Goal: Information Seeking & Learning: Learn about a topic

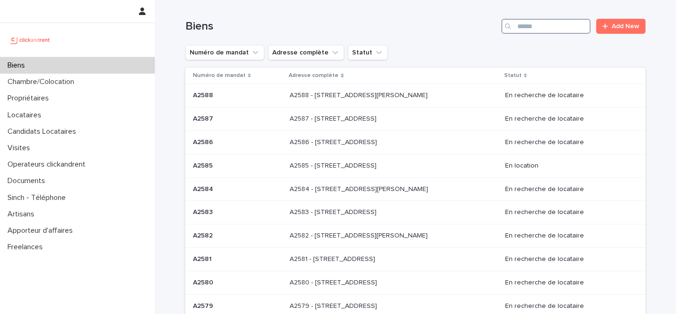
click at [547, 28] on input "Search" at bounding box center [545, 26] width 89 height 15
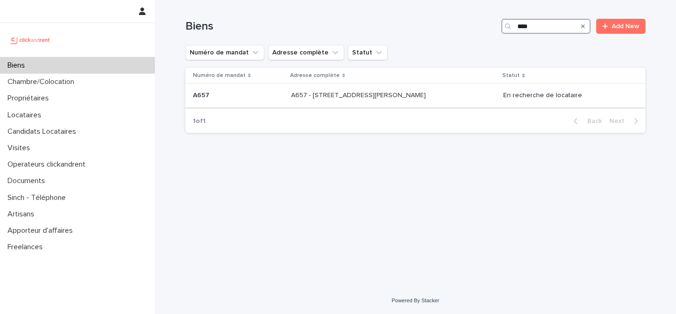
type input "****"
click at [252, 92] on p at bounding box center [238, 96] width 91 height 8
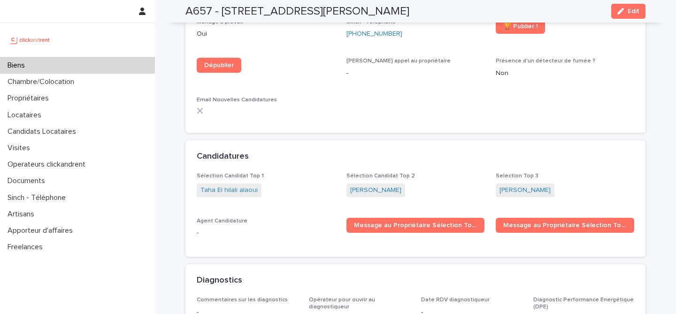
scroll to position [2555, 0]
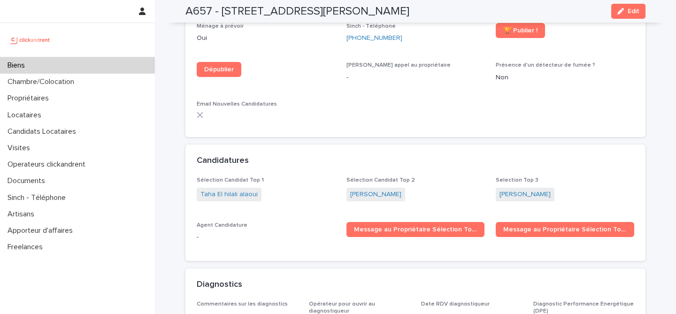
click at [88, 67] on div "Biens" at bounding box center [77, 65] width 155 height 16
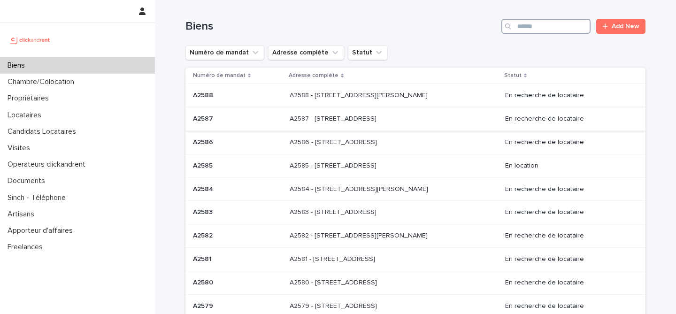
click at [552, 31] on input "Search" at bounding box center [545, 26] width 89 height 15
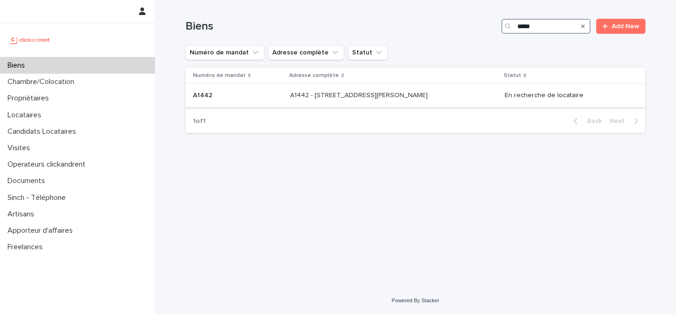
type input "*****"
click at [307, 94] on p "A1442 - 43 Rue Maurice Flandin, Lyon 69003" at bounding box center [359, 95] width 139 height 10
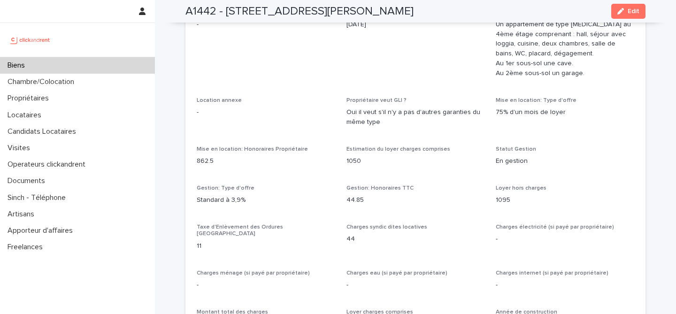
scroll to position [687, 0]
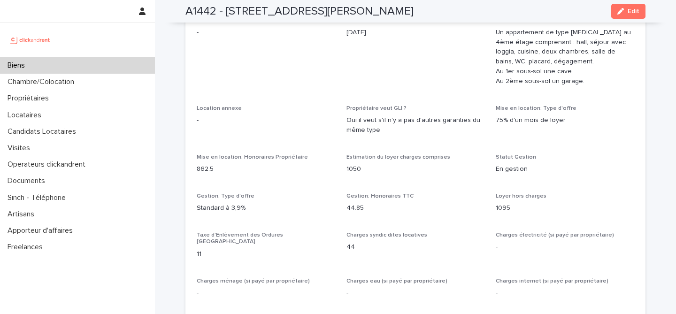
drag, startPoint x: 225, startPoint y: 12, endPoint x: 426, endPoint y: 15, distance: 200.9
click at [426, 15] on div "A1442 - 43 Rue Maurice Flandin, Lyon 69003 Edit" at bounding box center [415, 11] width 460 height 23
copy h2 "43 Rue Maurice Flandin, Lyon 69003"
click at [270, 22] on div "A1442 - 43 Rue Maurice Flandin, Lyon 69003 Edit" at bounding box center [415, 11] width 460 height 23
drag, startPoint x: 225, startPoint y: 11, endPoint x: 438, endPoint y: 17, distance: 212.7
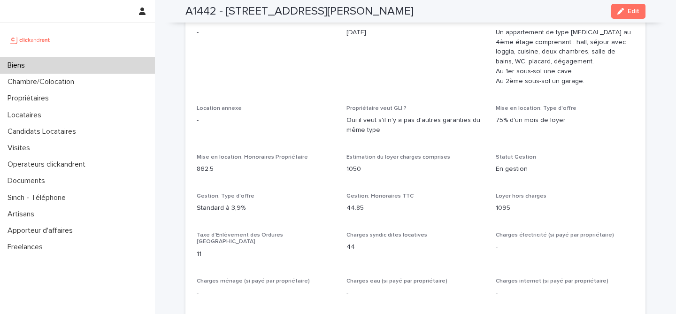
click at [438, 17] on div "A1442 - 43 Rue Maurice Flandin, Lyon 69003 Edit" at bounding box center [415, 11] width 460 height 23
copy h2 "43 Rue Maurice Flandin, Lyon 69003"
click at [338, 3] on div "A1442 - 43 Rue Maurice Flandin, Lyon 69003 Edit" at bounding box center [415, 11] width 460 height 23
click at [238, 6] on h2 "A1442 - 43 Rue Maurice Flandin, Lyon 69003" at bounding box center [299, 12] width 228 height 14
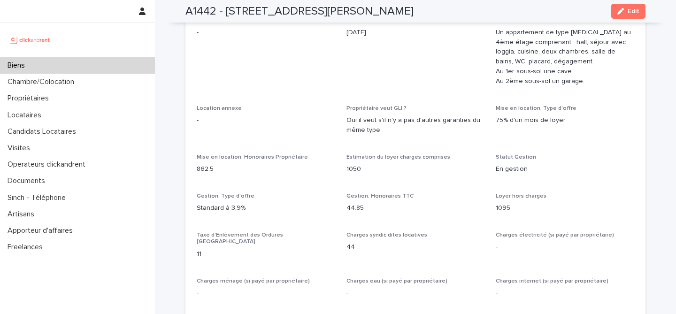
drag, startPoint x: 225, startPoint y: 7, endPoint x: 457, endPoint y: 16, distance: 232.1
click at [457, 16] on div "A1442 - 43 Rue Maurice Flandin, Lyon 69003 Edit" at bounding box center [415, 11] width 460 height 23
copy h2 "43 Rue Maurice Flandin, Lyon 69003"
click at [312, 19] on div "A1442 - 43 Rue Maurice Flandin, Lyon 69003 Edit" at bounding box center [415, 11] width 460 height 23
drag, startPoint x: 224, startPoint y: 13, endPoint x: 404, endPoint y: 8, distance: 180.3
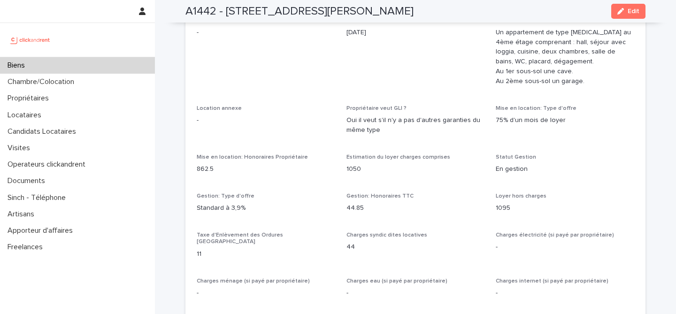
click at [404, 8] on h2 "A1442 - 43 Rue Maurice Flandin, Lyon 69003" at bounding box center [299, 12] width 228 height 14
copy h2 "43 Rue Maurice Flandin, Lyon 69003"
click at [77, 65] on div "Biens" at bounding box center [77, 65] width 155 height 16
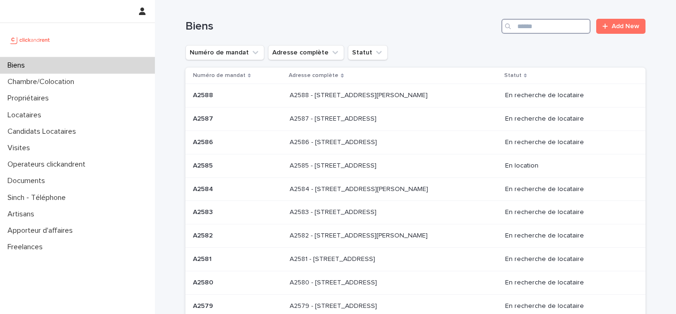
click at [531, 31] on input "Search" at bounding box center [545, 26] width 89 height 15
paste input "*****"
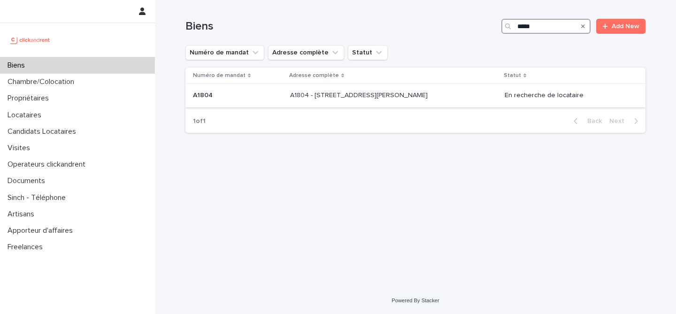
type input "*****"
click at [266, 96] on p at bounding box center [238, 96] width 90 height 8
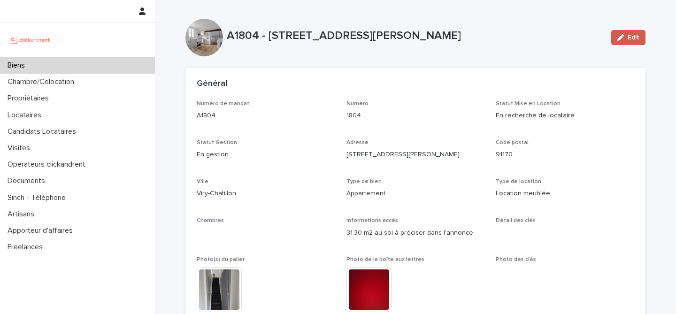
click at [629, 38] on span "Edit" at bounding box center [634, 37] width 12 height 7
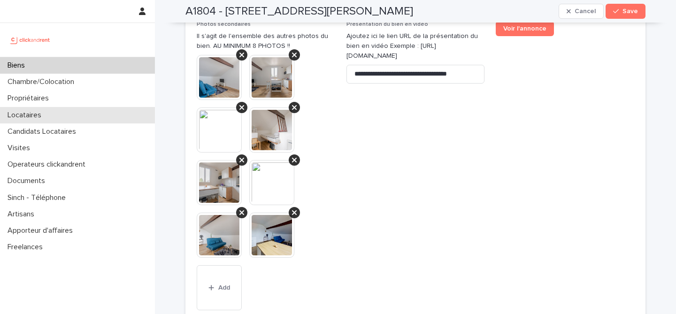
scroll to position [3791, 0]
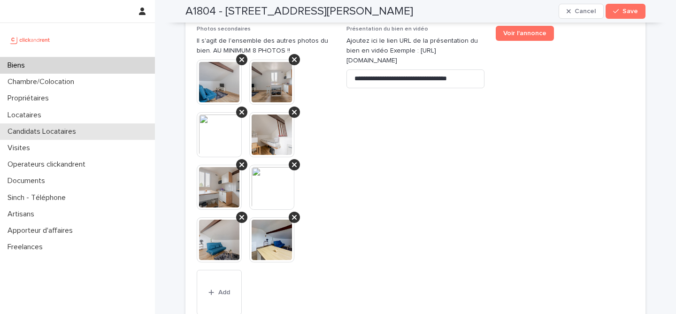
click at [47, 130] on p "Candidats Locataires" at bounding box center [44, 131] width 80 height 9
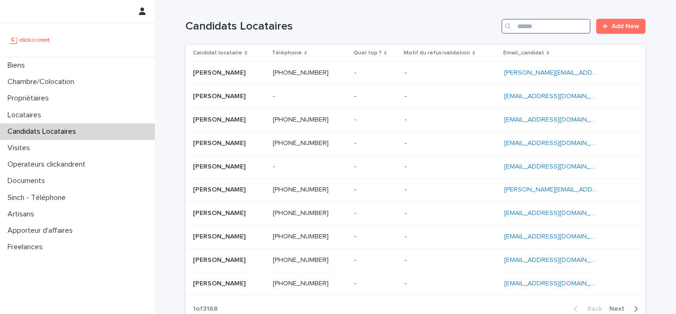
click at [572, 32] on input "Search" at bounding box center [545, 26] width 89 height 15
paste input "**********"
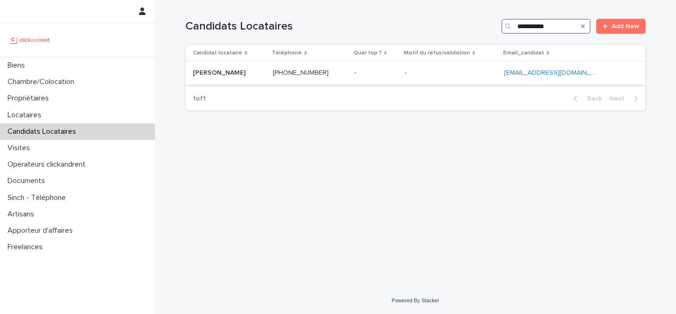
type input "**********"
click at [244, 70] on p at bounding box center [229, 73] width 72 height 8
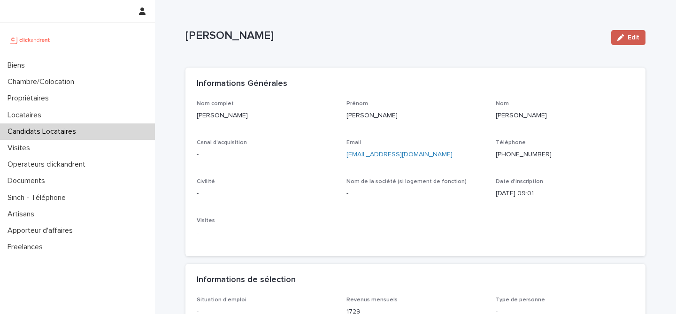
click at [633, 39] on span "Edit" at bounding box center [634, 37] width 12 height 7
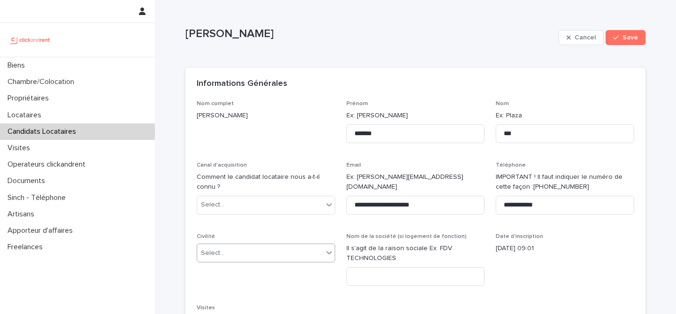
click at [264, 252] on div "Select..." at bounding box center [260, 253] width 126 height 15
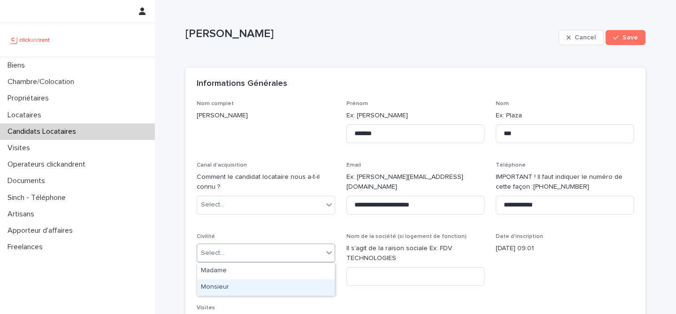
click at [276, 291] on div "Monsieur" at bounding box center [266, 287] width 138 height 16
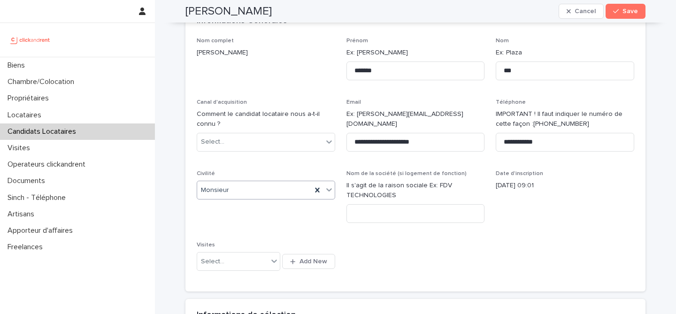
scroll to position [62, 0]
click at [478, 97] on div "**********" at bounding box center [416, 159] width 438 height 243
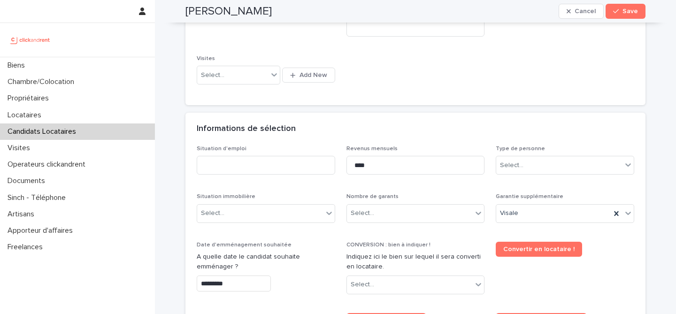
scroll to position [261, 0]
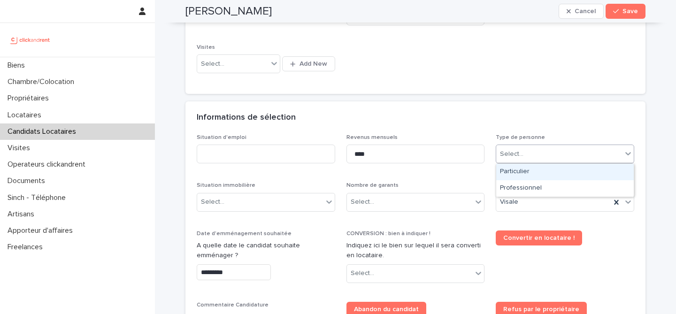
click at [543, 151] on div "Select..." at bounding box center [559, 153] width 126 height 15
click at [543, 170] on div "Particulier" at bounding box center [565, 172] width 138 height 16
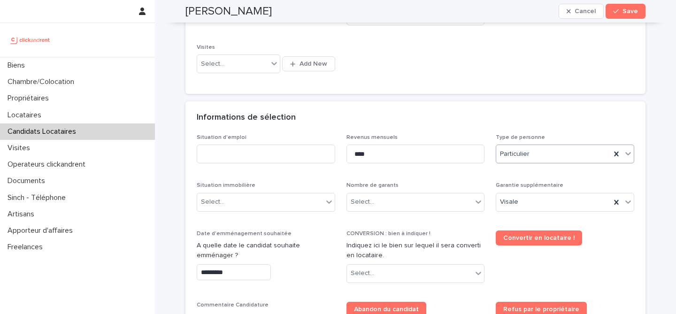
click at [528, 121] on div "Informations de sélection" at bounding box center [414, 118] width 434 height 10
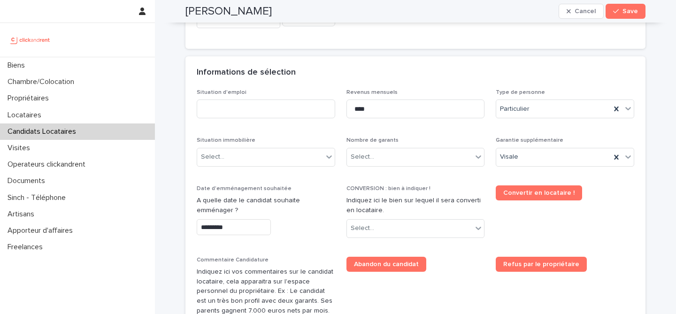
scroll to position [336, 0]
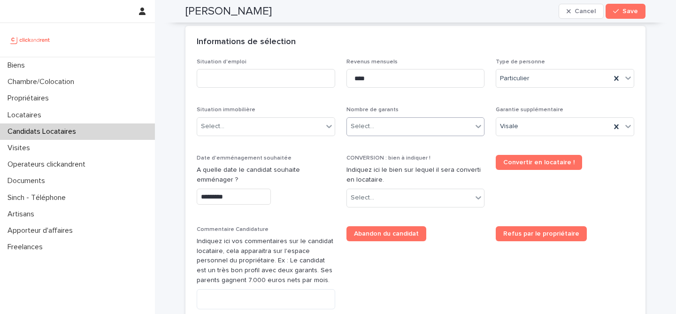
click at [453, 123] on div "Select..." at bounding box center [410, 126] width 126 height 15
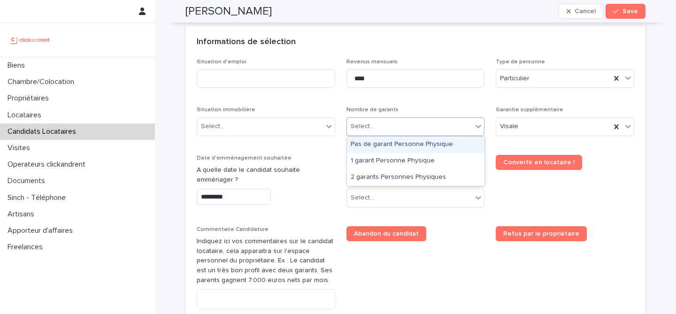
click at [443, 146] on div "Pas de garant Personne Physique" at bounding box center [416, 145] width 138 height 16
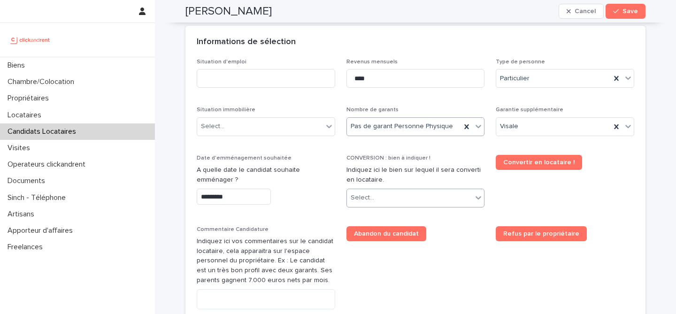
click at [408, 199] on div "Select..." at bounding box center [410, 197] width 126 height 15
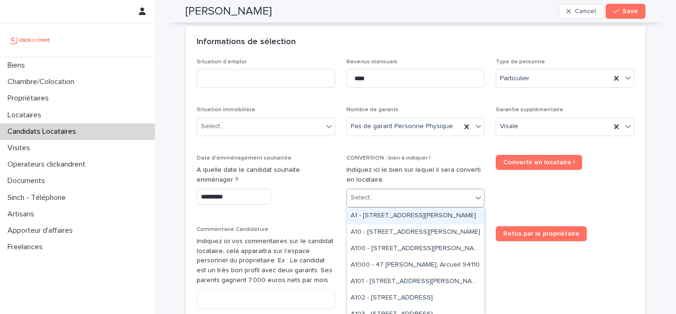
paste input "*****"
type input "*****"
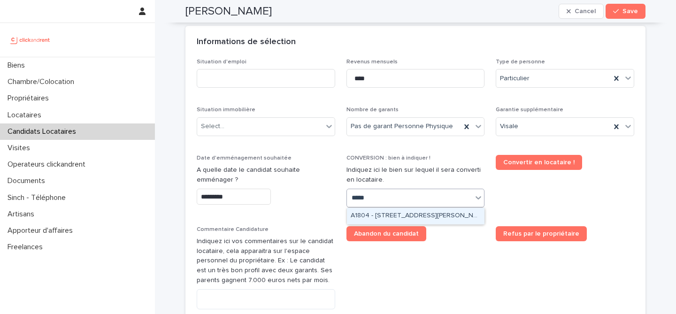
click at [397, 216] on div "A1804 - 24 rue Francoeur, Viry-Chatillon 91170" at bounding box center [416, 216] width 138 height 16
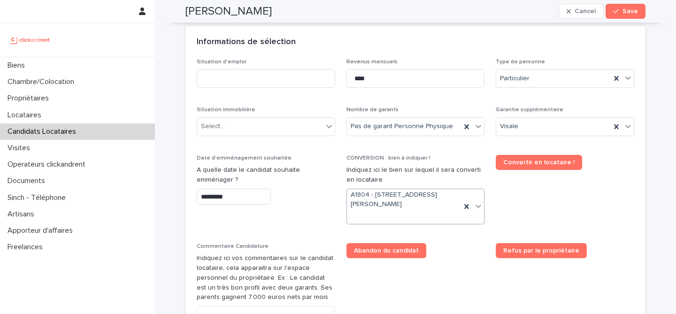
scroll to position [345, 0]
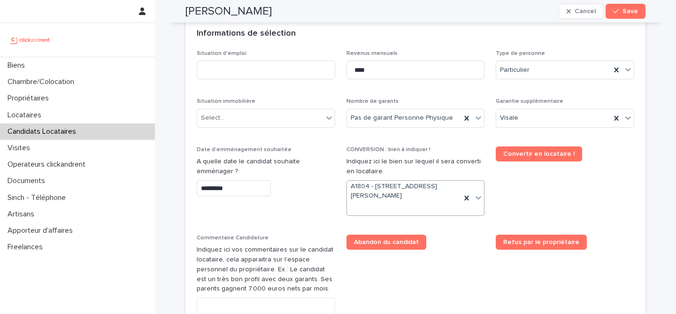
click at [325, 211] on span "Date d'emménagement souhaitée A quelle date le candidat souhaite emménager ? **…" at bounding box center [266, 184] width 138 height 77
click at [300, 122] on div "Select..." at bounding box center [260, 117] width 126 height 15
click at [291, 118] on div "Select..." at bounding box center [260, 117] width 126 height 15
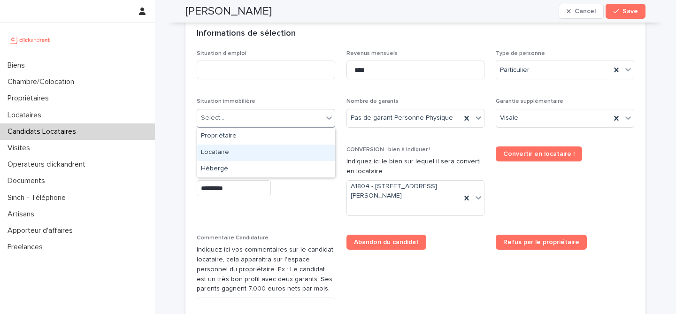
click at [287, 160] on div "Locataire" at bounding box center [266, 153] width 138 height 16
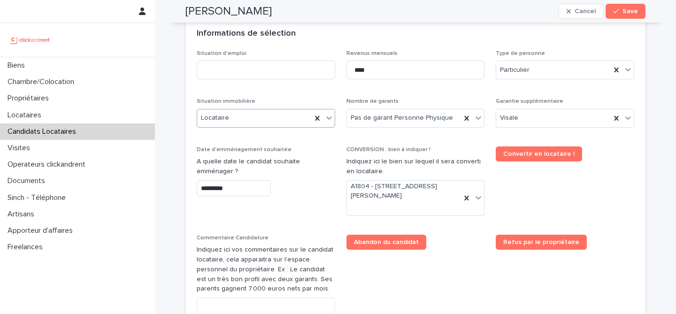
click at [299, 92] on div "Situation d'emploi Revenus mensuels **** Type de personne Particulier Situation…" at bounding box center [416, 212] width 438 height 325
click at [299, 71] on input at bounding box center [266, 70] width 138 height 19
type input "*******"
click at [345, 38] on div "Informations de sélection" at bounding box center [414, 34] width 434 height 10
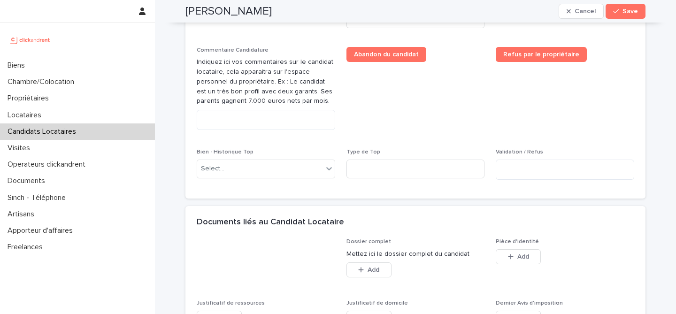
scroll to position [719, 0]
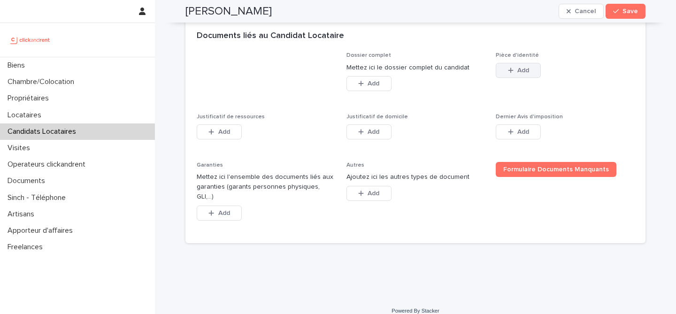
click at [518, 75] on button "Add" at bounding box center [518, 70] width 45 height 15
click at [224, 15] on h2 "Mahmoud Ali" at bounding box center [228, 12] width 86 height 14
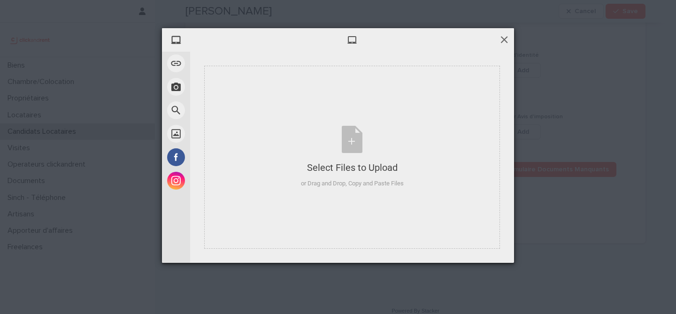
click at [501, 43] on span at bounding box center [504, 39] width 10 height 10
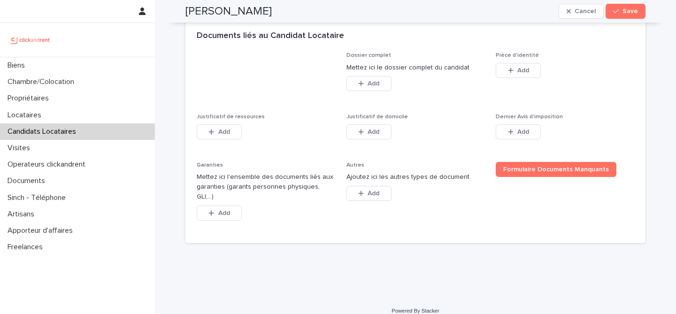
click at [217, 5] on h2 "Mahmoud Ali" at bounding box center [228, 12] width 86 height 14
copy div "Mahmoud Ali Cancel Save"
click at [522, 69] on span "Add" at bounding box center [523, 70] width 12 height 7
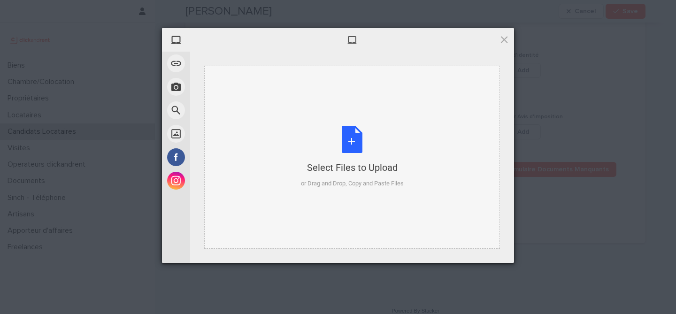
click at [356, 142] on div "Select Files to Upload or Drag and Drop, Copy and Paste Files" at bounding box center [352, 157] width 103 height 62
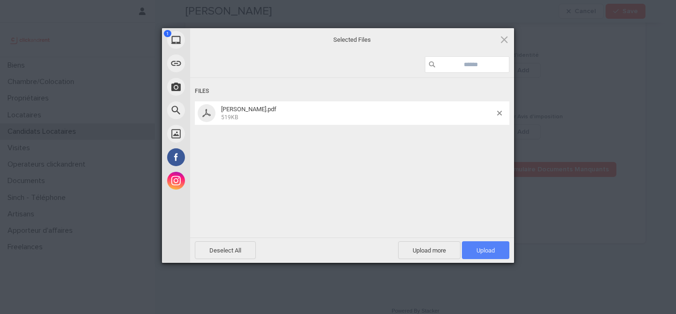
click at [491, 247] on span "Upload 1" at bounding box center [485, 250] width 18 height 7
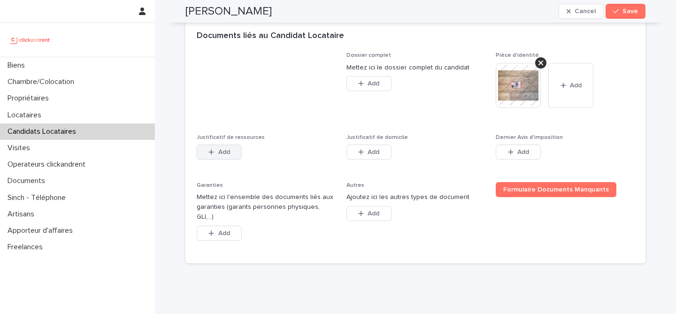
click at [232, 153] on button "Add" at bounding box center [219, 152] width 45 height 15
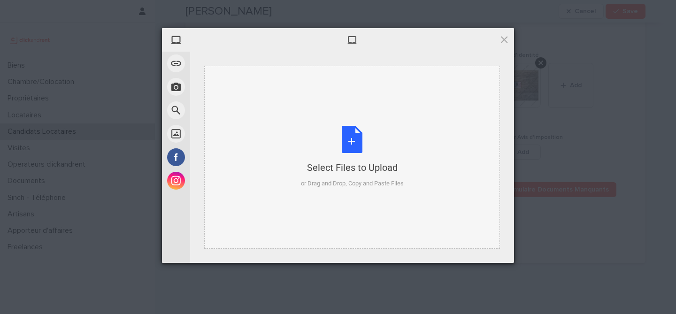
click at [351, 142] on div "Select Files to Upload or Drag and Drop, Copy and Paste Files" at bounding box center [352, 157] width 103 height 62
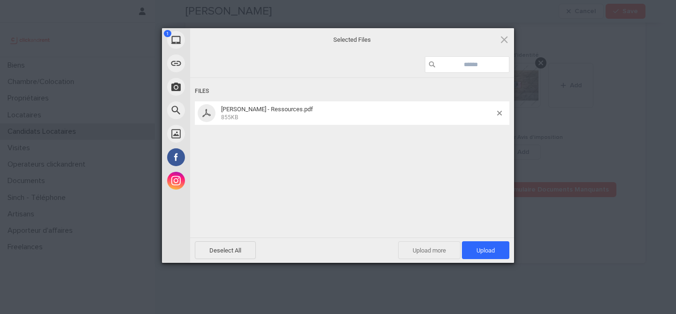
click at [429, 242] on span "Upload more" at bounding box center [429, 250] width 62 height 18
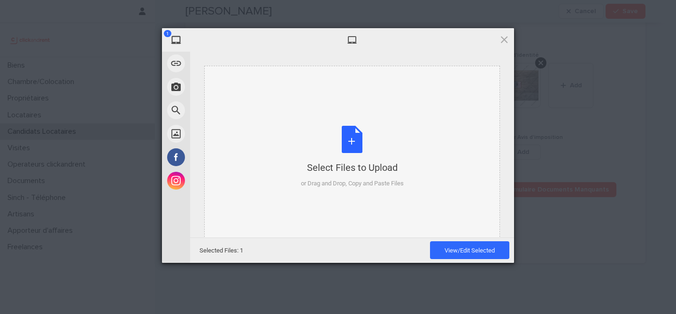
click at [382, 164] on div "Select Files to Upload" at bounding box center [352, 167] width 103 height 13
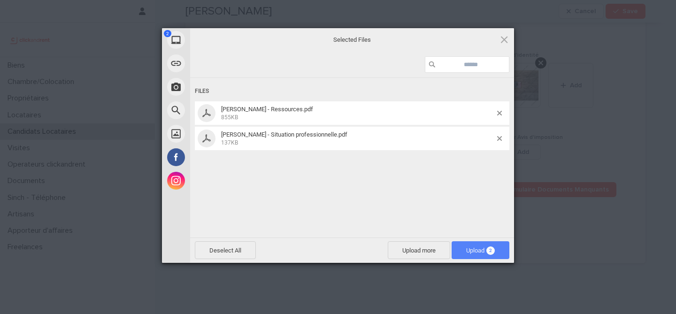
click at [464, 246] on span "Upload 2" at bounding box center [481, 250] width 58 height 18
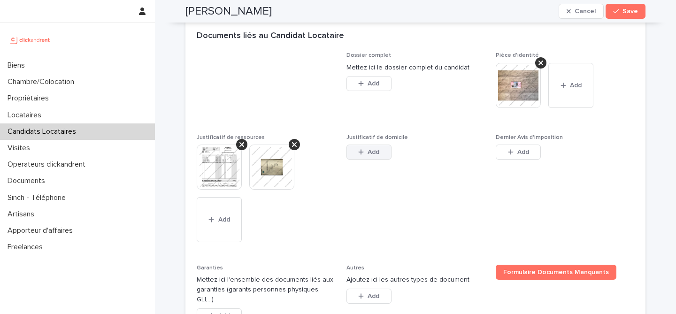
click at [379, 149] on span "Add" at bounding box center [374, 152] width 12 height 7
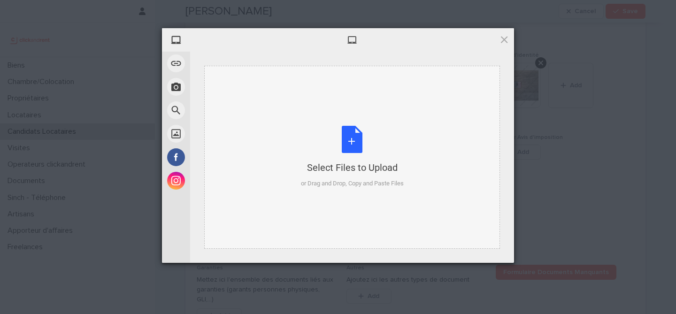
click at [352, 152] on div "Select Files to Upload or Drag and Drop, Copy and Paste Files" at bounding box center [352, 157] width 103 height 62
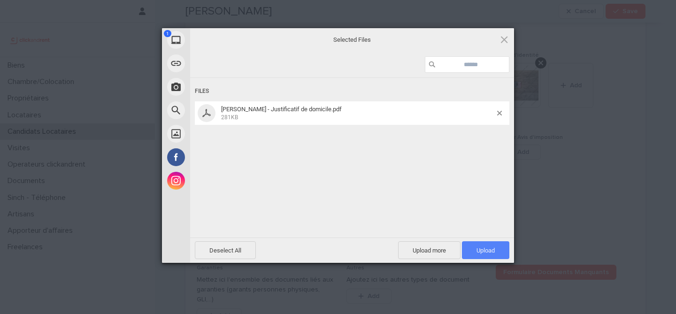
click at [485, 246] on span "Upload 1" at bounding box center [485, 250] width 47 height 18
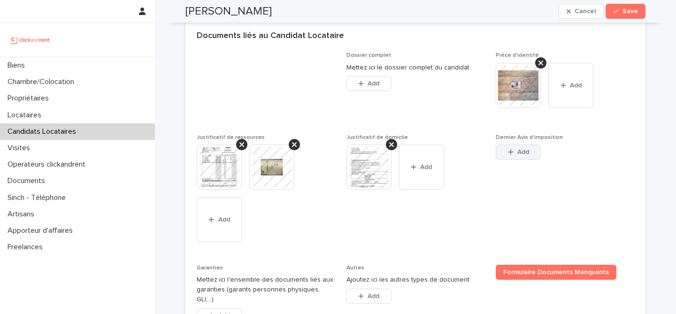
click at [508, 154] on icon "button" at bounding box center [511, 152] width 6 height 7
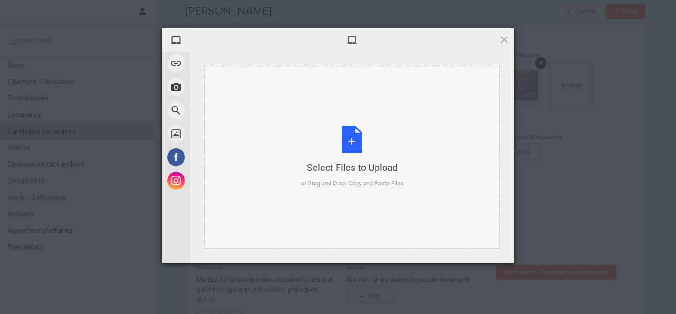
click at [361, 134] on div "Select Files to Upload or Drag and Drop, Copy and Paste Files" at bounding box center [352, 157] width 103 height 62
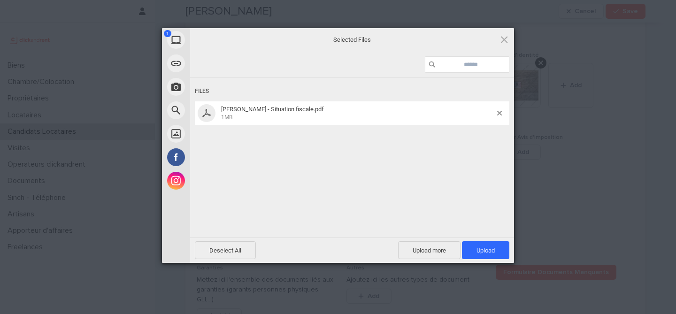
click at [494, 260] on div "Deselect All Upload more Upload 1" at bounding box center [352, 250] width 324 height 25
click at [494, 252] on span "Upload 1" at bounding box center [485, 250] width 18 height 7
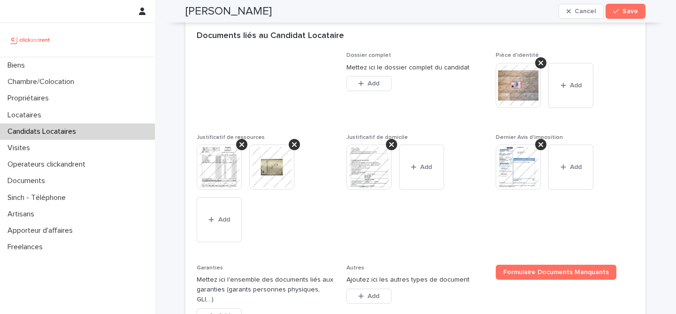
scroll to position [822, 0]
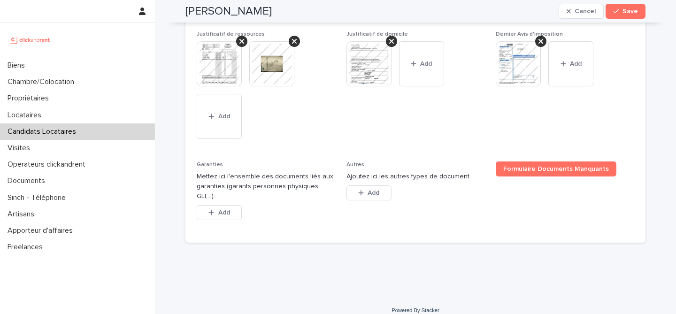
click at [223, 192] on div "Garanties Mettez ici l'ensemble des documents liés aux garanties (garants perso…" at bounding box center [266, 196] width 138 height 70
click at [226, 209] on span "Add" at bounding box center [224, 212] width 12 height 7
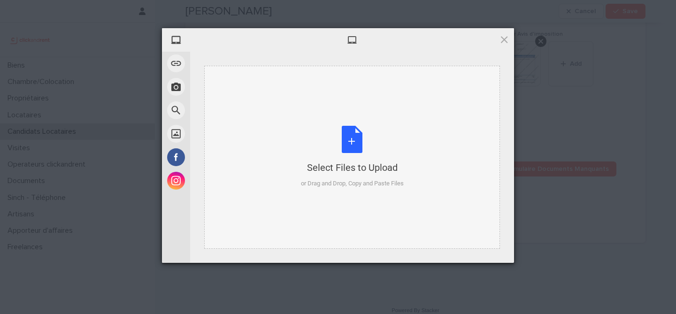
click at [349, 151] on div "Select Files to Upload or Drag and Drop, Copy and Paste Files" at bounding box center [352, 157] width 103 height 62
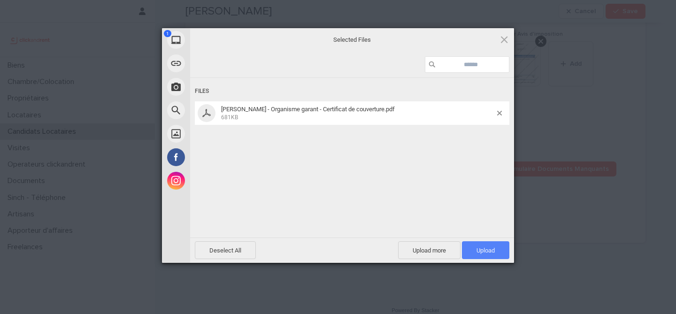
click at [480, 254] on span "Upload 1" at bounding box center [485, 250] width 47 height 18
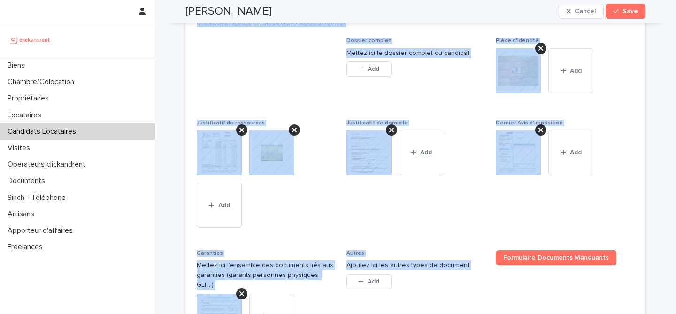
scroll to position [856, 0]
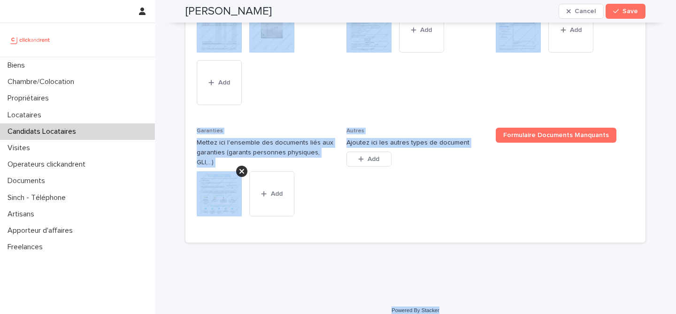
drag, startPoint x: 182, startPoint y: 24, endPoint x: 442, endPoint y: 301, distance: 379.3
copy div "Mahmoud Ali Cancel Save Sorry, there was an error saving your record. Please tr…"
click at [362, 152] on div "Add" at bounding box center [368, 161] width 45 height 19
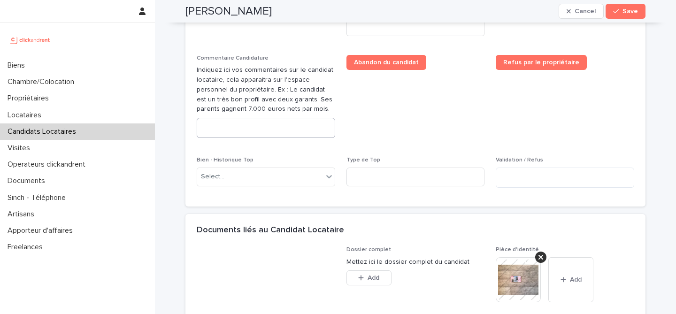
scroll to position [500, 0]
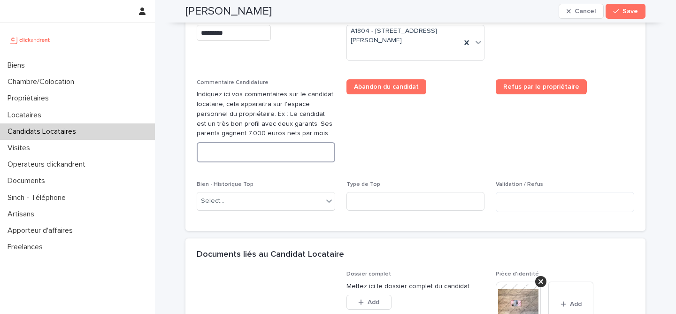
click at [292, 156] on textarea at bounding box center [266, 152] width 138 height 20
paste textarea "**********"
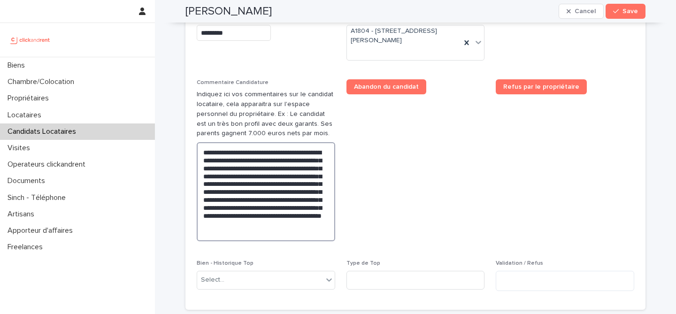
type textarea "**********"
click at [224, 6] on h2 "Mahmoud Ali" at bounding box center [228, 12] width 86 height 14
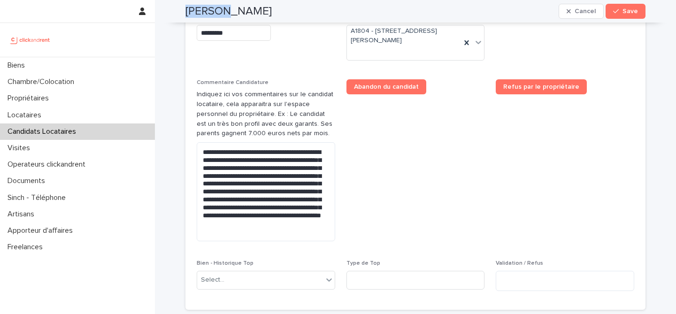
click at [224, 6] on h2 "Mahmoud Ali" at bounding box center [228, 12] width 86 height 14
copy div "Mahmoud Ali Cancel Save"
click at [639, 14] on button "Save" at bounding box center [626, 11] width 40 height 15
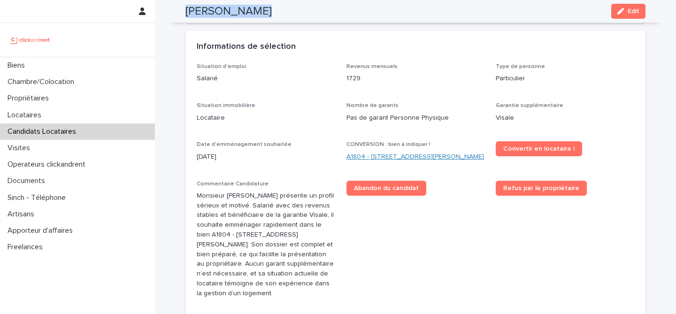
scroll to position [216, 0]
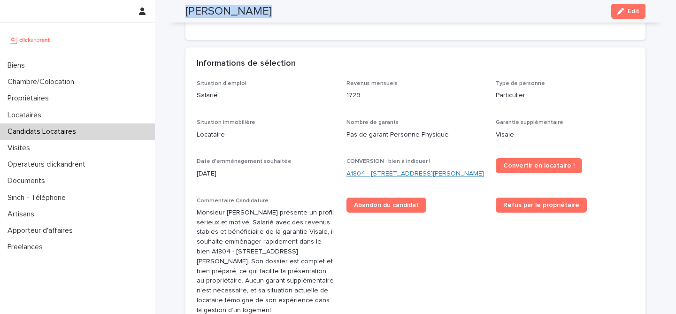
click at [426, 175] on link "A1804 - 24 rue Francoeur, Viry-Chatillon 91170" at bounding box center [415, 174] width 138 height 10
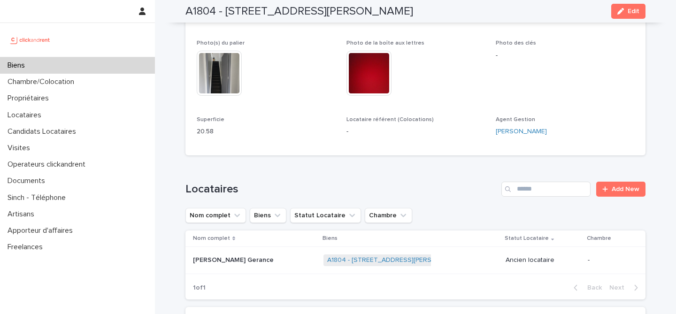
click at [625, 19] on div "A1804 - 24 rue Francoeur, Viry-Chatillon 91170 Edit" at bounding box center [415, 11] width 460 height 23
click at [634, 1] on div "A1804 - 24 rue Francoeur, Viry-Chatillon 91170 Edit" at bounding box center [415, 11] width 460 height 23
click at [634, 8] on span "Edit" at bounding box center [634, 11] width 12 height 7
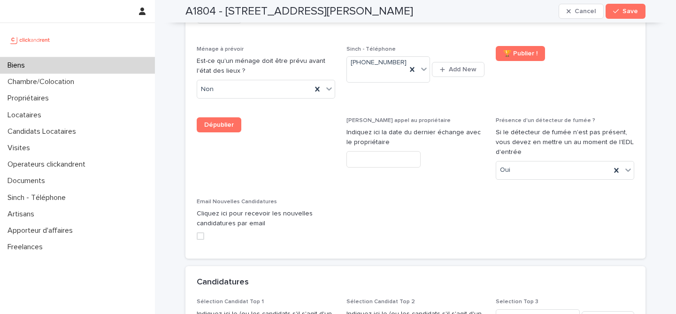
scroll to position [4122, 0]
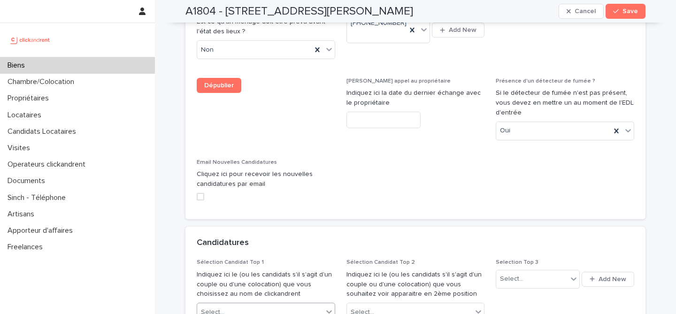
click at [253, 305] on div "Select..." at bounding box center [260, 312] width 126 height 15
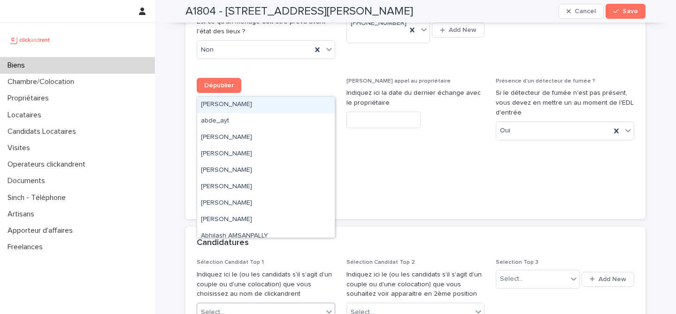
paste input "**********"
type input "**********"
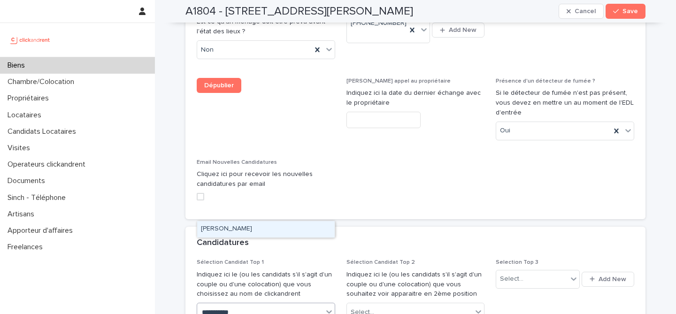
click at [275, 230] on div "Mahmoud Ali" at bounding box center [266, 229] width 138 height 16
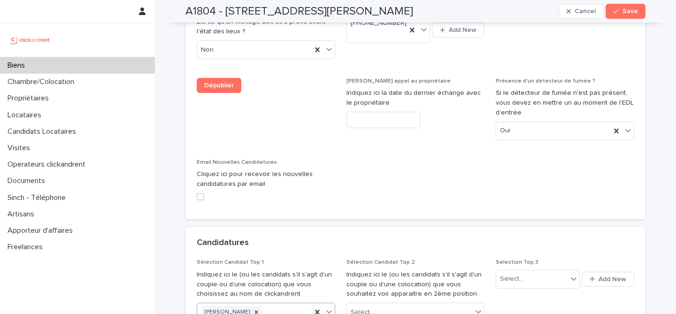
click at [623, 12] on span "Save" at bounding box center [629, 11] width 15 height 7
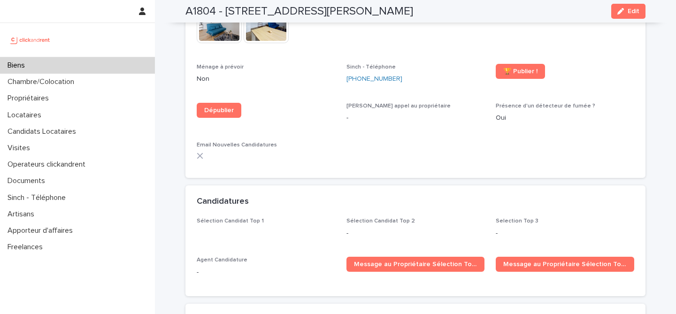
scroll to position [2438, 0]
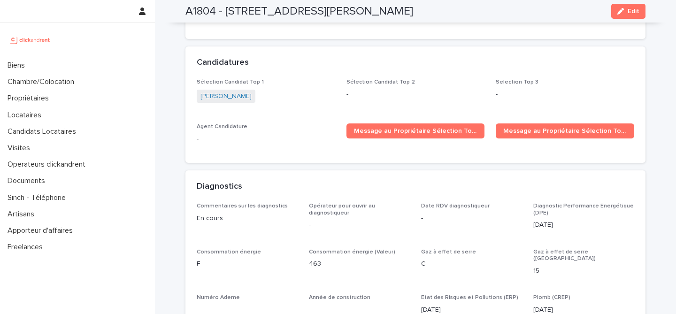
scroll to position [2569, 0]
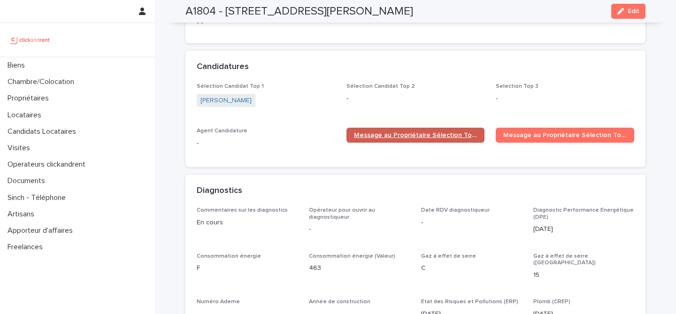
click at [390, 128] on link "Message au Propriétaire Sélection Top 1" at bounding box center [415, 135] width 138 height 15
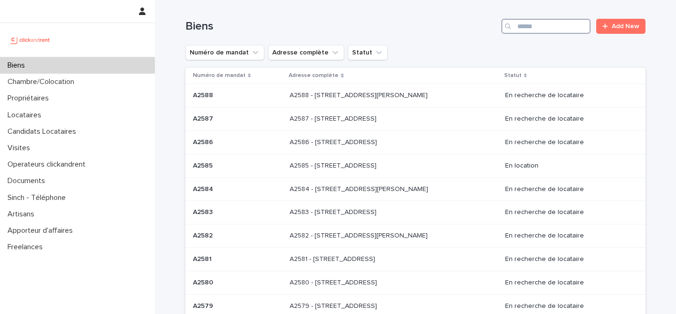
click at [547, 33] on input "Search" at bounding box center [545, 26] width 89 height 15
paste input "*****"
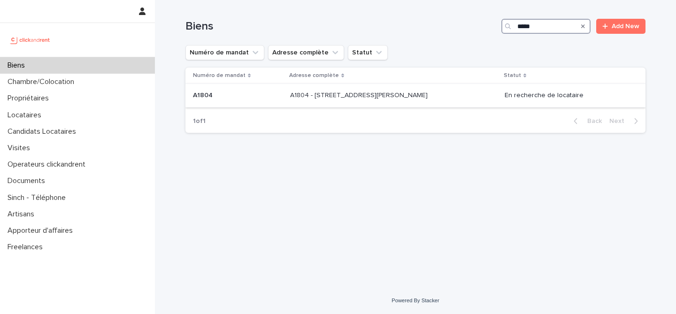
type input "*****"
click at [262, 99] on p at bounding box center [238, 96] width 90 height 8
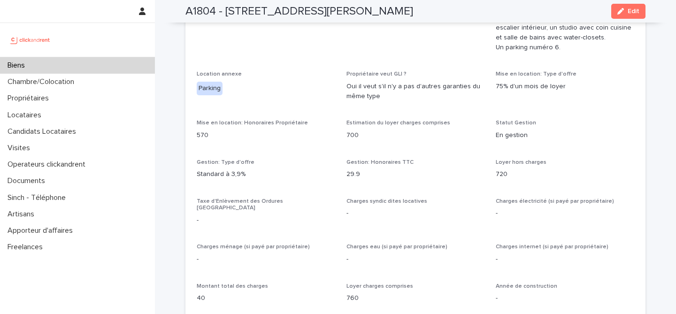
scroll to position [643, 0]
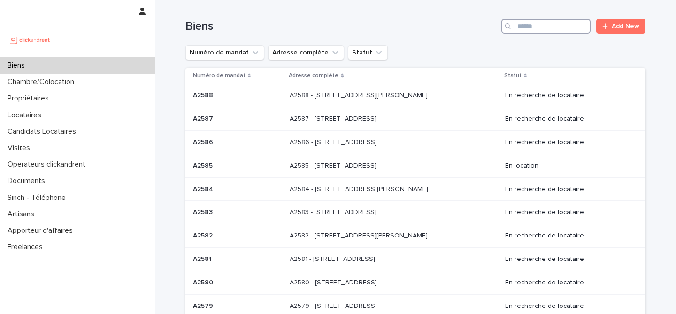
click at [536, 31] on input "Search" at bounding box center [545, 26] width 89 height 15
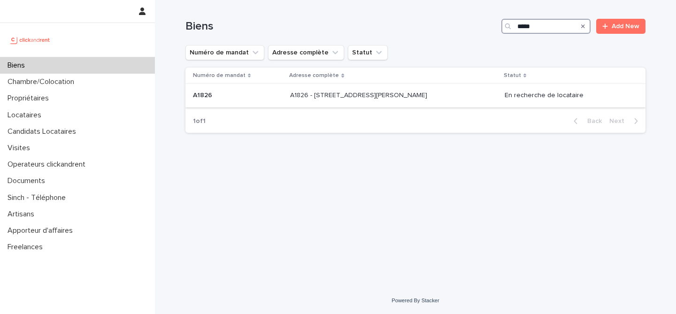
type input "*****"
click at [279, 106] on td "A1826 A1826" at bounding box center [235, 95] width 101 height 23
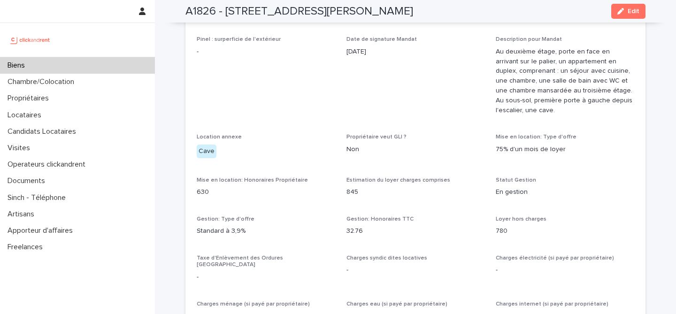
scroll to position [866, 0]
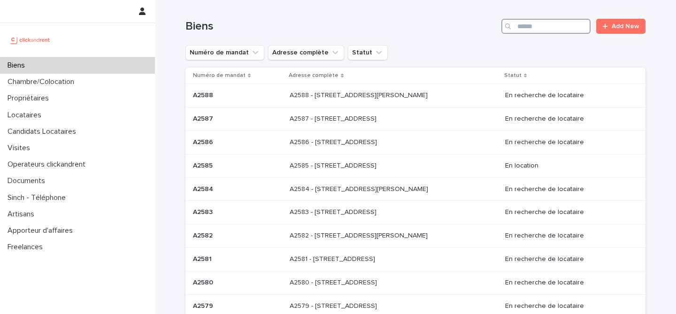
click at [556, 32] on input "Search" at bounding box center [545, 26] width 89 height 15
paste input "*****"
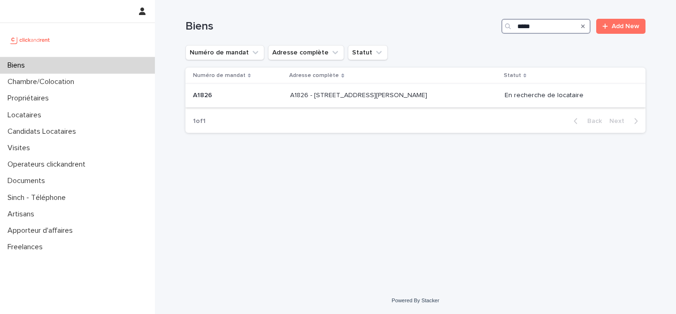
type input "*****"
click at [292, 94] on p "A1826 - [STREET_ADDRESS][PERSON_NAME]" at bounding box center [359, 95] width 139 height 10
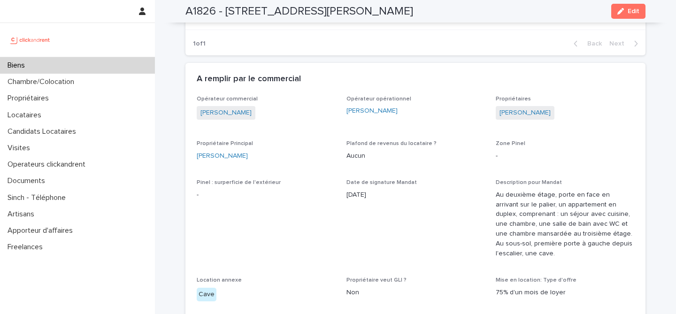
scroll to position [751, 0]
drag, startPoint x: 223, startPoint y: 9, endPoint x: 447, endPoint y: 8, distance: 223.5
click at [447, 8] on div "A1826 - [STREET_ADDRESS][PERSON_NAME] Edit" at bounding box center [415, 11] width 460 height 23
copy h2 "[STREET_ADDRESS][PERSON_NAME]"
click at [108, 61] on div "Biens" at bounding box center [77, 65] width 155 height 16
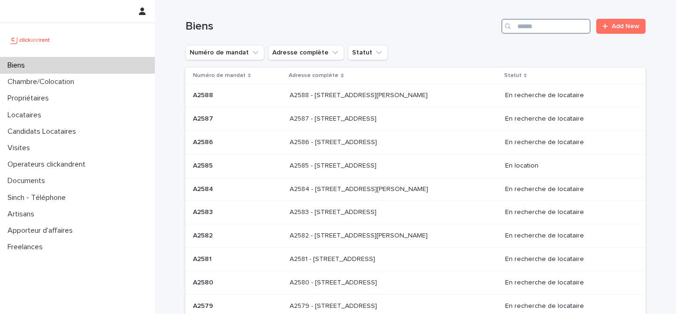
click at [551, 24] on input "Search" at bounding box center [545, 26] width 89 height 15
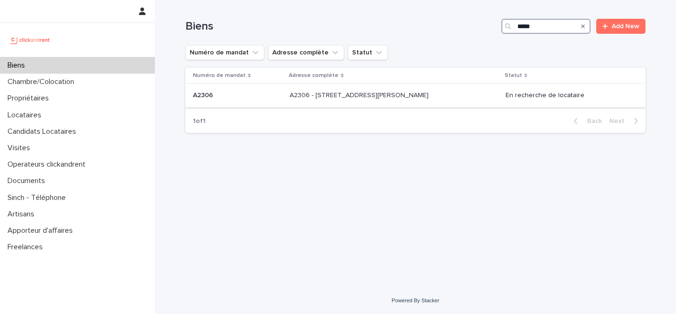
type input "*****"
click at [278, 99] on p at bounding box center [237, 96] width 89 height 8
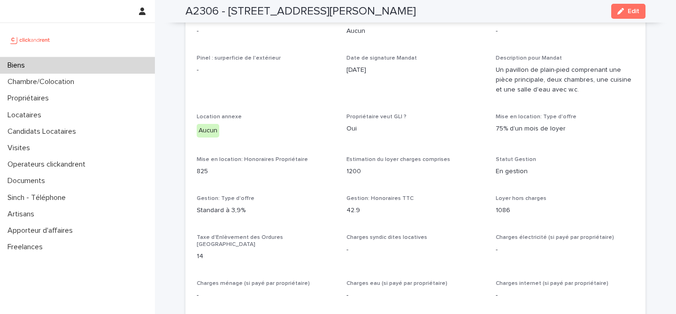
scroll to position [653, 0]
click at [94, 62] on div "Biens" at bounding box center [77, 65] width 155 height 16
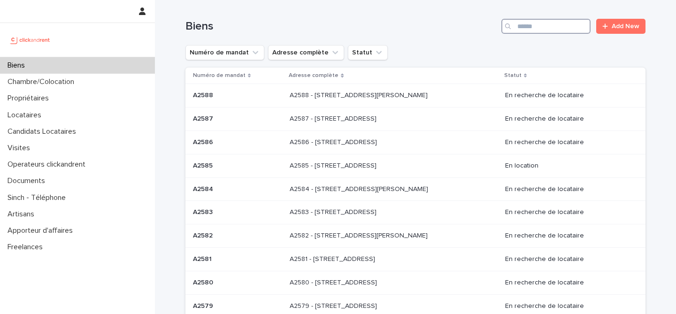
click at [557, 21] on input "Search" at bounding box center [545, 26] width 89 height 15
paste input "*****"
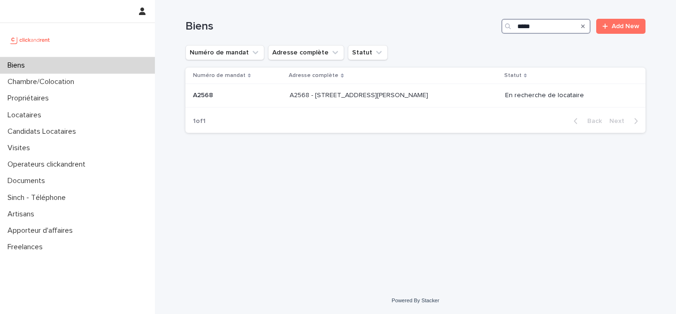
type input "*****"
click at [266, 103] on div "A2568 A2568" at bounding box center [237, 95] width 89 height 15
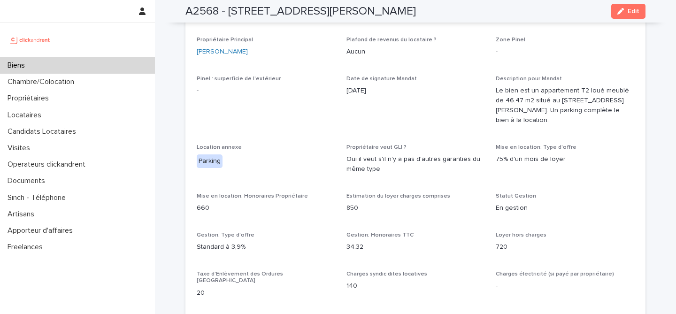
scroll to position [616, 0]
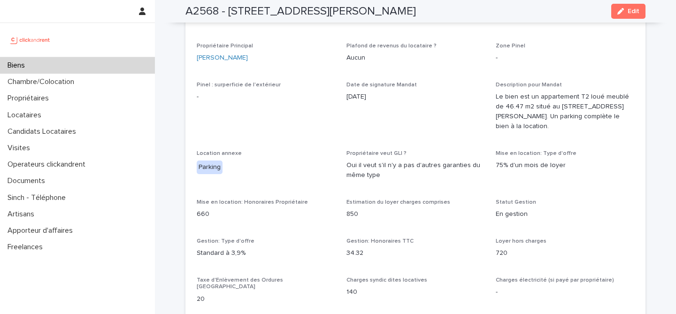
drag, startPoint x: 225, startPoint y: 13, endPoint x: 429, endPoint y: 14, distance: 203.7
click at [416, 14] on h2 "A2568 - [STREET_ADDRESS][PERSON_NAME]" at bounding box center [300, 12] width 230 height 14
copy h2 "[STREET_ADDRESS][PERSON_NAME]"
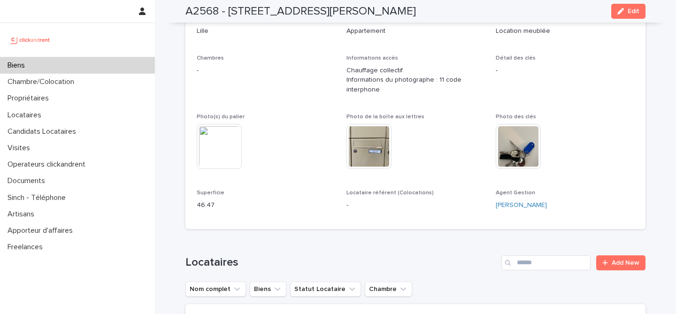
scroll to position [158, 0]
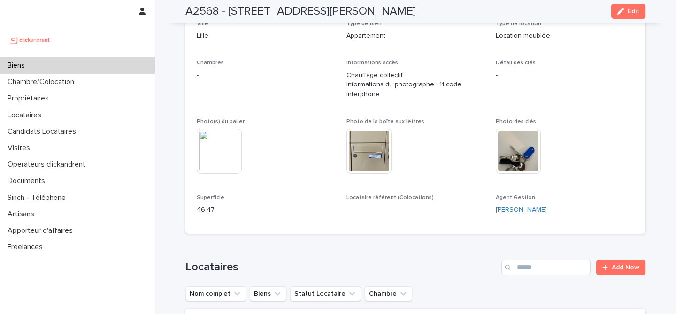
click at [87, 60] on div "Biens" at bounding box center [77, 65] width 155 height 16
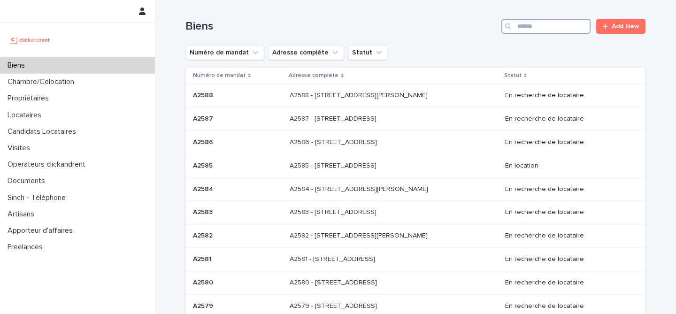
click at [557, 29] on input "Search" at bounding box center [545, 26] width 89 height 15
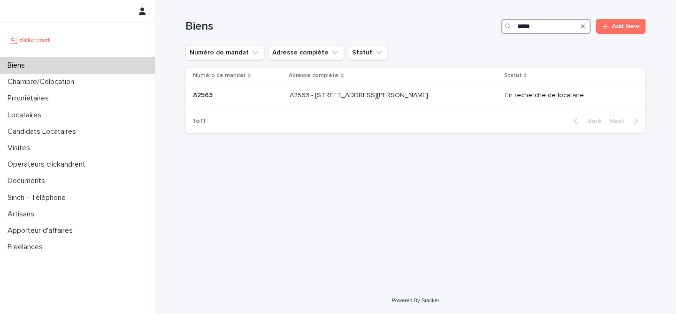
type input "*****"
click at [316, 78] on p "Adresse complète" at bounding box center [314, 75] width 50 height 10
click at [311, 95] on p "A2563 - [STREET_ADDRESS][PERSON_NAME]" at bounding box center [360, 95] width 140 height 10
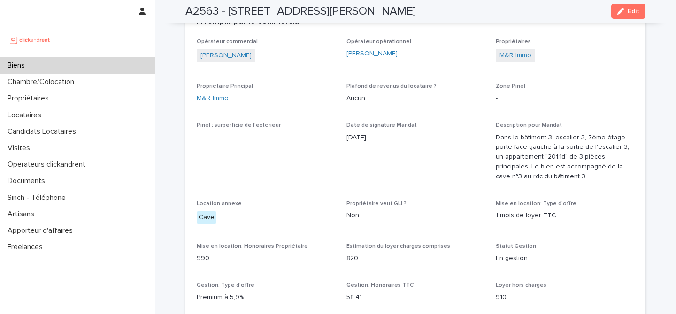
scroll to position [595, 0]
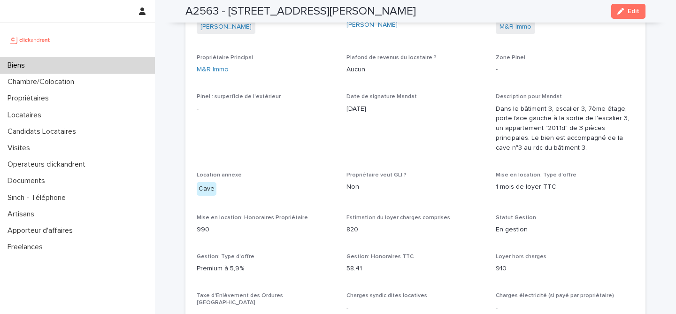
drag, startPoint x: 225, startPoint y: 10, endPoint x: 496, endPoint y: 8, distance: 270.9
click at [496, 8] on div "A2563 - [STREET_ADDRESS][PERSON_NAME] Edit" at bounding box center [415, 11] width 460 height 23
copy h2 "781 Avenue de Monsieur [PERSON_NAME], [GEOGRAPHIC_DATA]"
click at [130, 64] on div "Biens" at bounding box center [77, 65] width 155 height 16
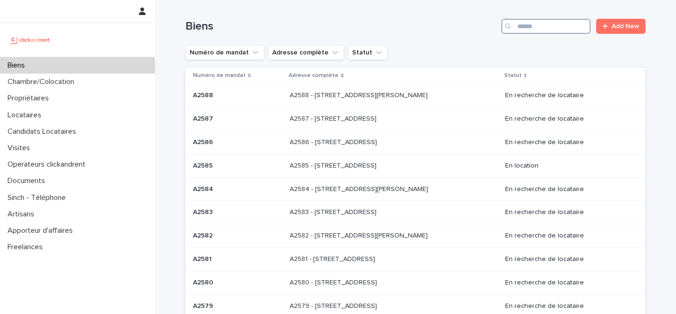
click at [548, 28] on input "Search" at bounding box center [545, 26] width 89 height 15
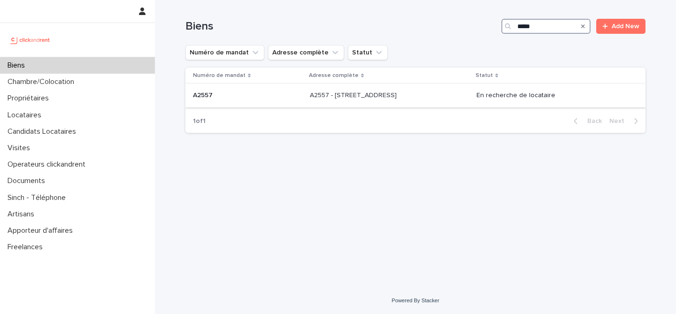
type input "*****"
click at [245, 101] on div "A2557 A2557" at bounding box center [247, 95] width 109 height 15
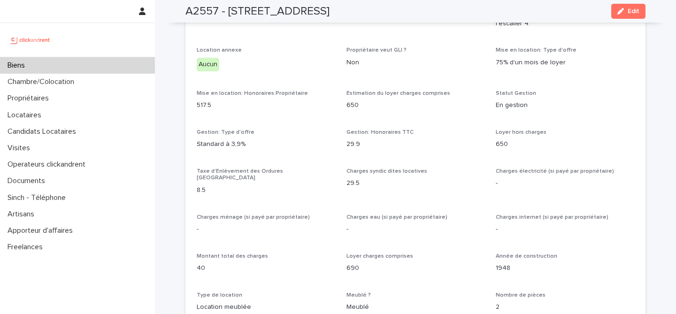
scroll to position [935, 0]
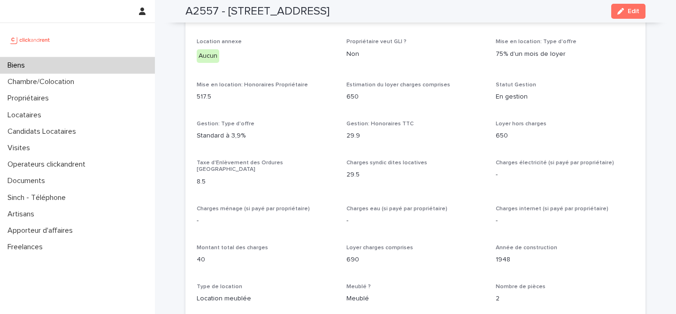
drag, startPoint x: 226, startPoint y: 9, endPoint x: 388, endPoint y: 8, distance: 162.0
click at [388, 8] on div "A2557 - [STREET_ADDRESS] Edit" at bounding box center [415, 11] width 460 height 23
copy h2 "[STREET_ADDRESS]"
click at [92, 68] on div "Biens" at bounding box center [77, 65] width 155 height 16
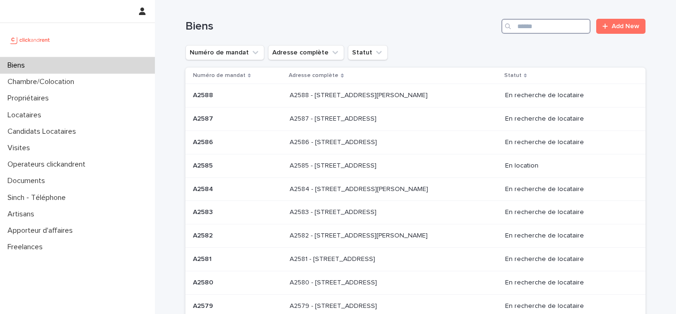
click at [527, 24] on input "Search" at bounding box center [545, 26] width 89 height 15
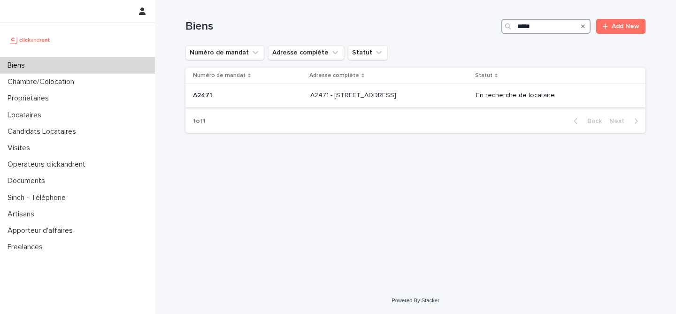
type input "*****"
click at [241, 100] on div "A2471 A2471" at bounding box center [248, 95] width 110 height 15
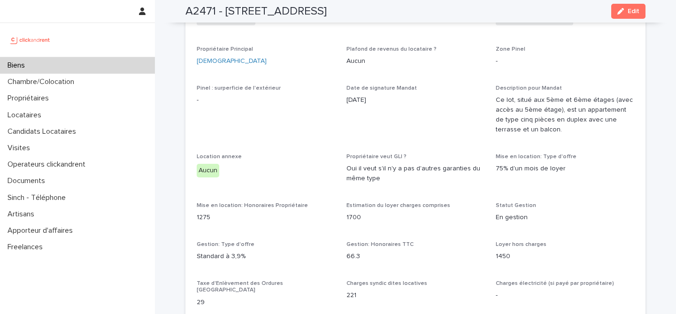
scroll to position [604, 0]
